Goal: Check status

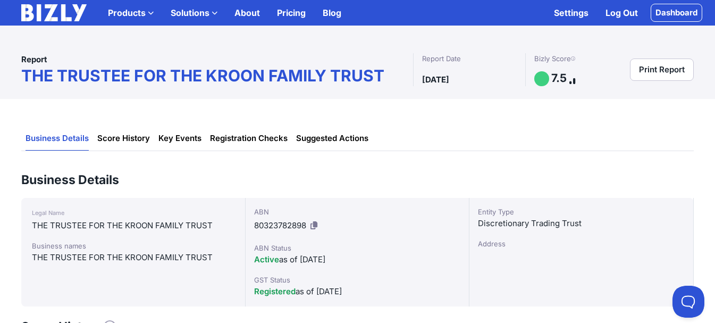
click at [30, 222] on div "Legal Name THE TRUSTEE FOR THE KROON FAMILY TRUST Business names THE TRUSTEE FO…" at bounding box center [133, 252] width 224 height 108
drag, startPoint x: 30, startPoint y: 222, endPoint x: 202, endPoint y: 225, distance: 172.3
click at [202, 225] on div "Legal Name THE TRUSTEE FOR THE KROON FAMILY TRUST Business names THE TRUSTEE FO…" at bounding box center [133, 252] width 224 height 108
click at [33, 260] on div "THE TRUSTEE FOR THE KROON FAMILY TRUST" at bounding box center [133, 257] width 203 height 13
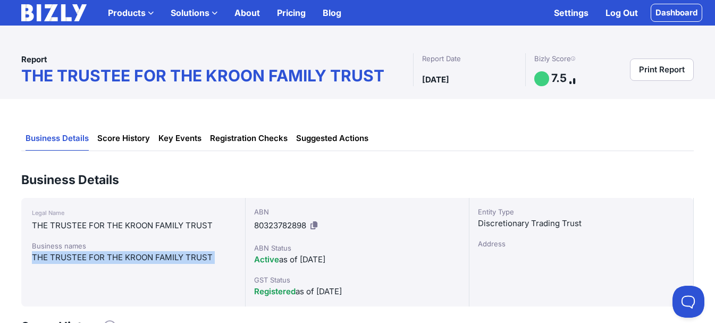
drag, startPoint x: 36, startPoint y: 260, endPoint x: 130, endPoint y: 253, distance: 94.4
click at [130, 253] on div "THE TRUSTEE FOR THE KROON FAMILY TRUST" at bounding box center [133, 257] width 203 height 13
click at [134, 137] on link "Score History" at bounding box center [123, 139] width 53 height 24
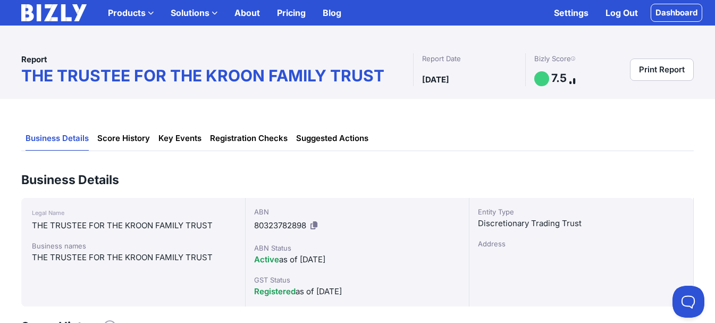
click at [155, 141] on li "Key Events" at bounding box center [180, 139] width 52 height 24
click at [187, 144] on link "Key Events" at bounding box center [179, 139] width 43 height 24
